Goal: Find specific page/section: Find specific page/section

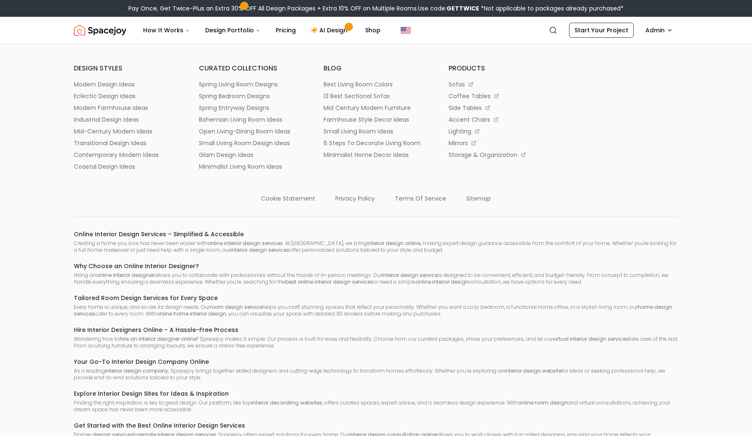
scroll to position [4595, 0]
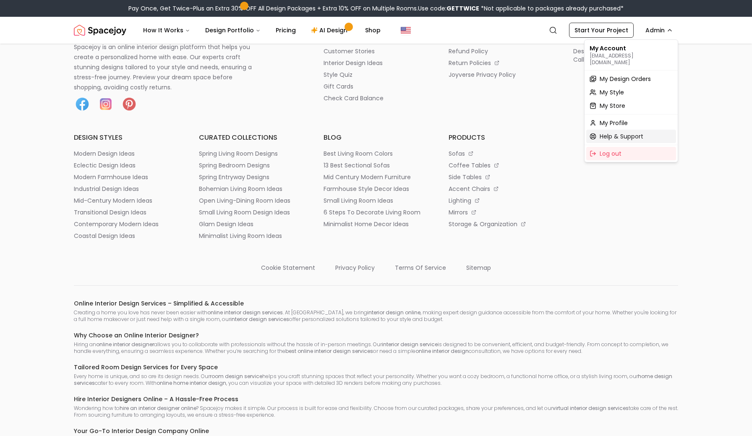
click at [610, 132] on span "Help & Support" at bounding box center [622, 136] width 44 height 8
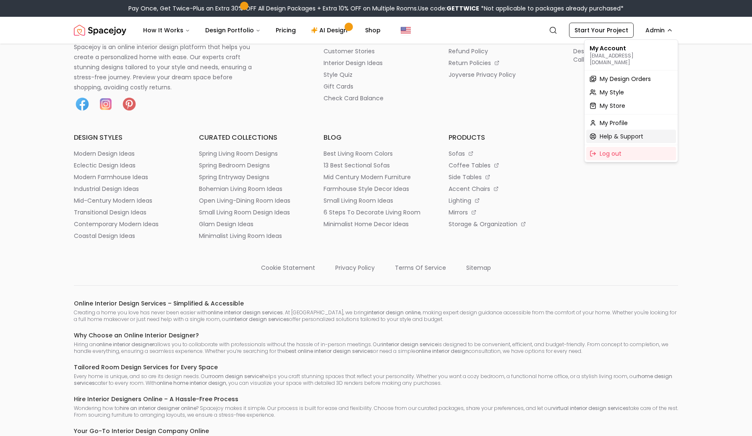
click at [606, 132] on span "Help & Support" at bounding box center [622, 136] width 44 height 8
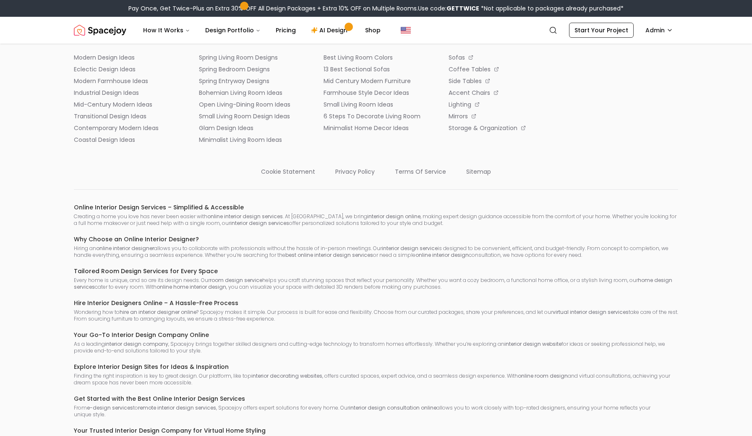
scroll to position [4692, 0]
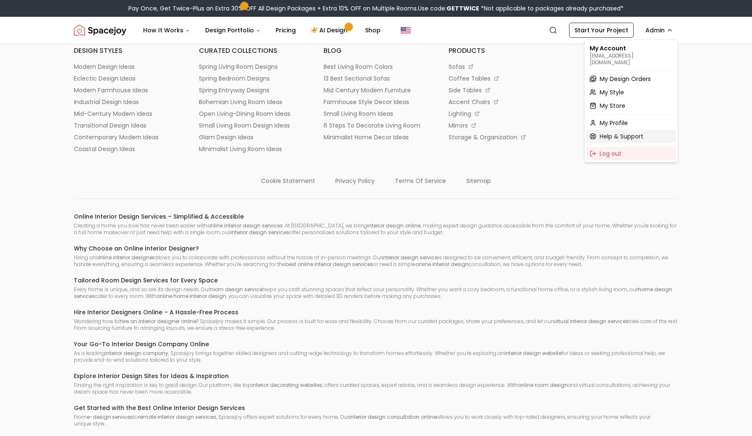
click at [610, 132] on span "Help & Support" at bounding box center [622, 136] width 44 height 8
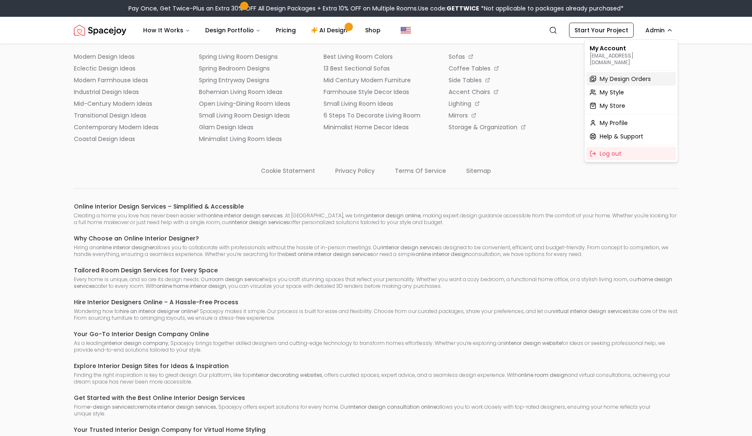
click at [619, 75] on span "My Design Orders" at bounding box center [625, 79] width 51 height 8
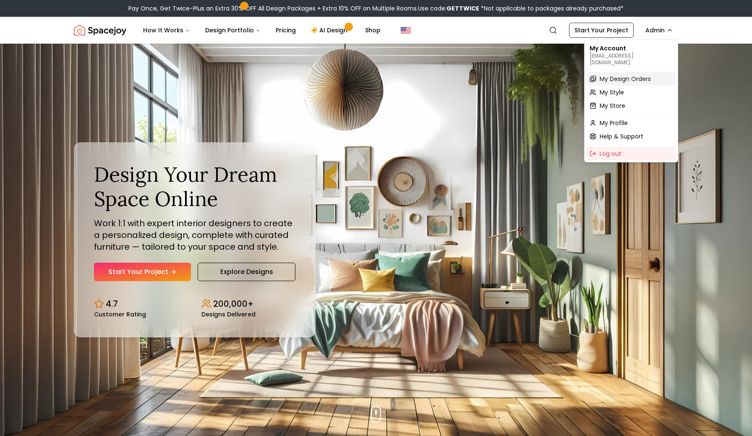
click at [614, 75] on span "My Design Orders" at bounding box center [625, 79] width 51 height 8
